Goal: Navigation & Orientation: Find specific page/section

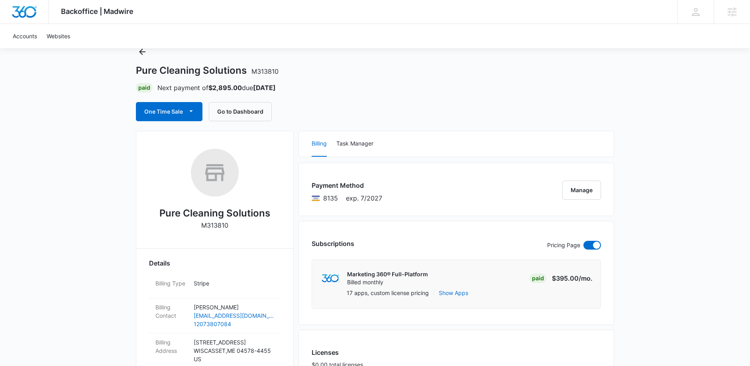
scroll to position [46, 0]
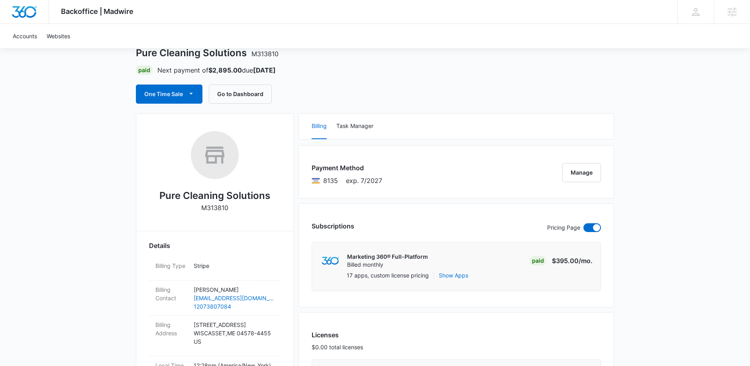
click at [244, 191] on h2 "Pure Cleaning Solutions" at bounding box center [214, 196] width 111 height 14
copy h2 "Pure Cleaning Solutions"
click at [258, 98] on button "Go to Dashboard" at bounding box center [240, 94] width 63 height 19
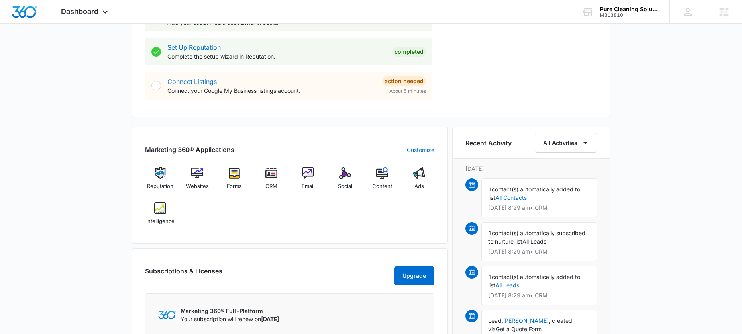
scroll to position [560, 0]
